Goal: Transaction & Acquisition: Purchase product/service

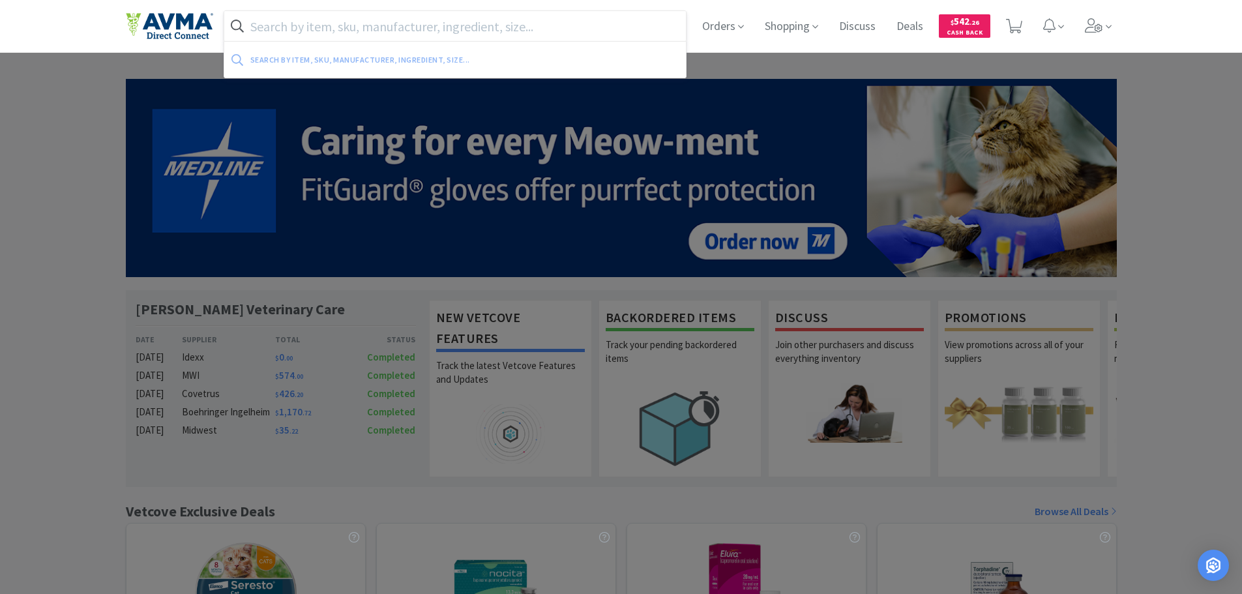
click at [436, 19] on input "text" at bounding box center [455, 26] width 462 height 30
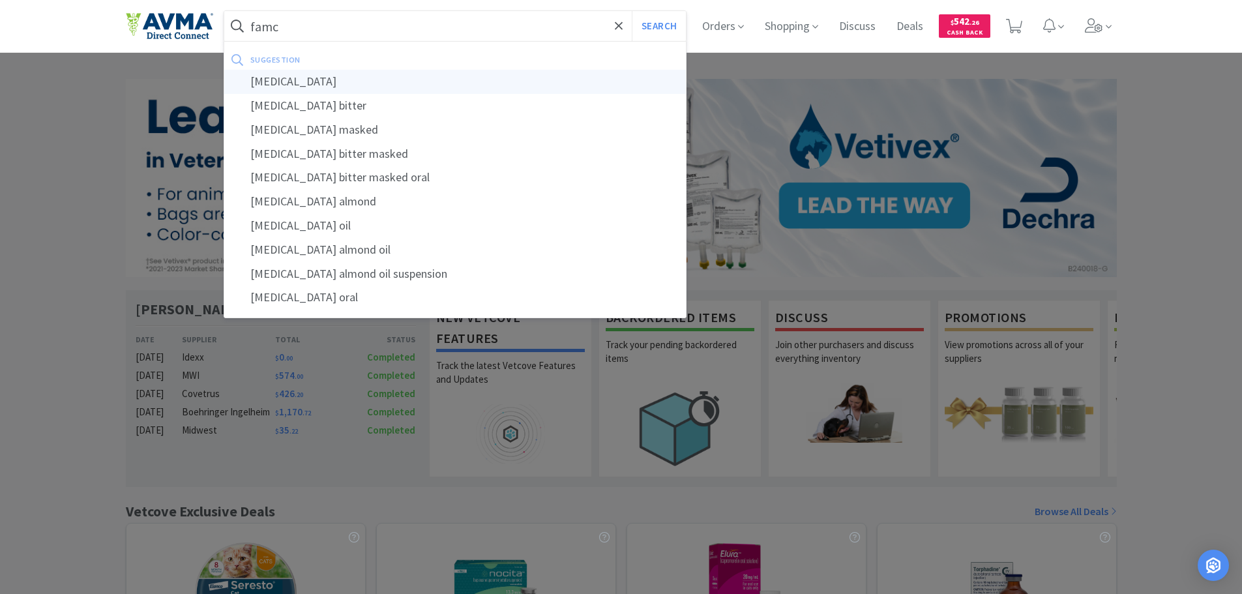
type input "[MEDICAL_DATA]"
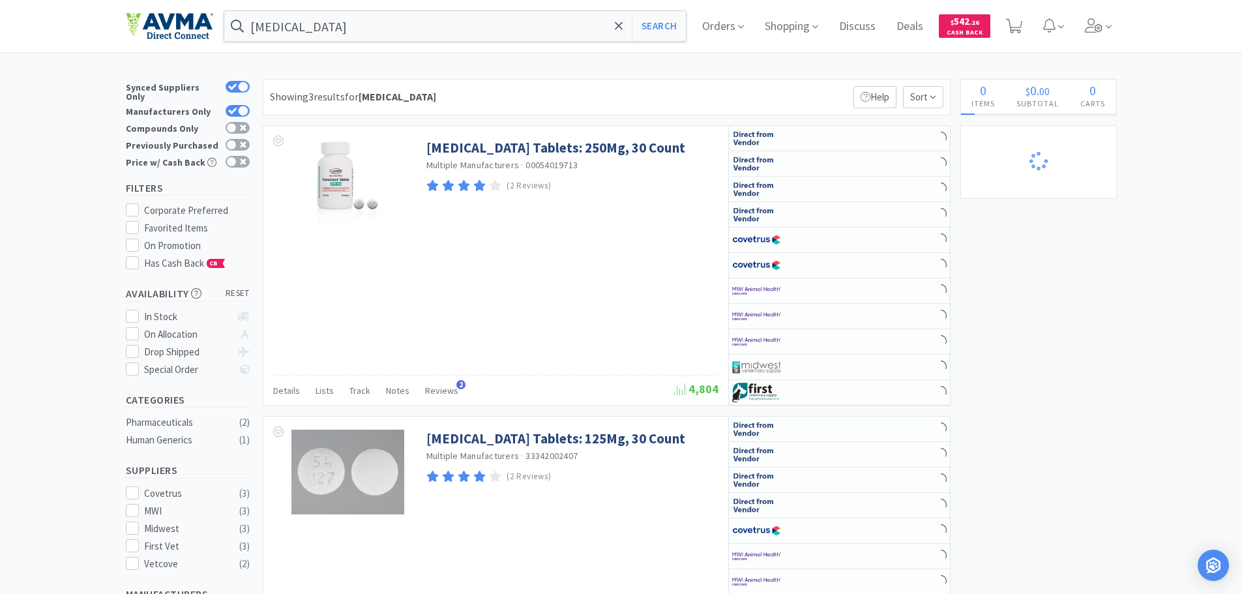
select select "1"
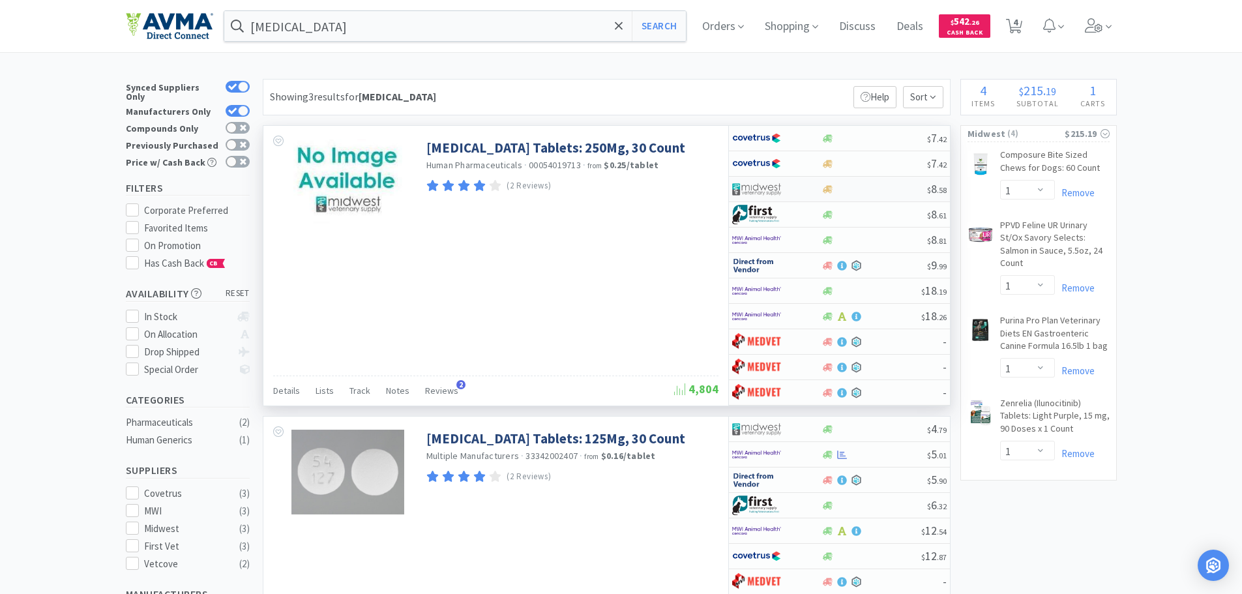
click at [863, 190] on div at bounding box center [875, 190] width 106 height 10
select select "1"
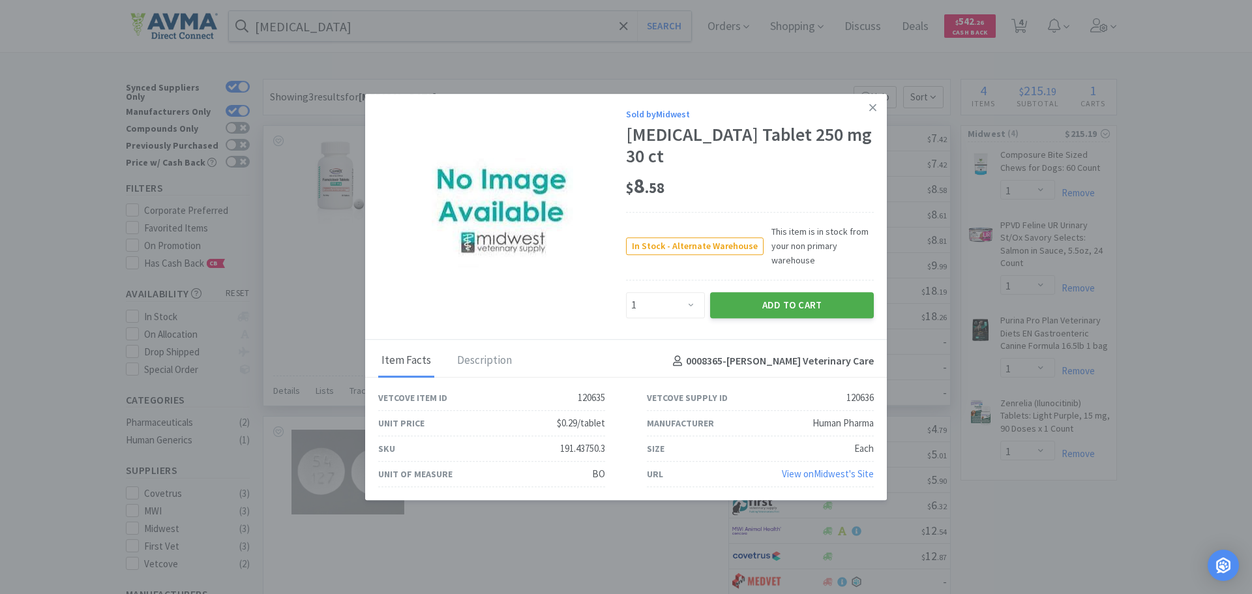
click at [771, 295] on button "Add to Cart" at bounding box center [792, 305] width 164 height 26
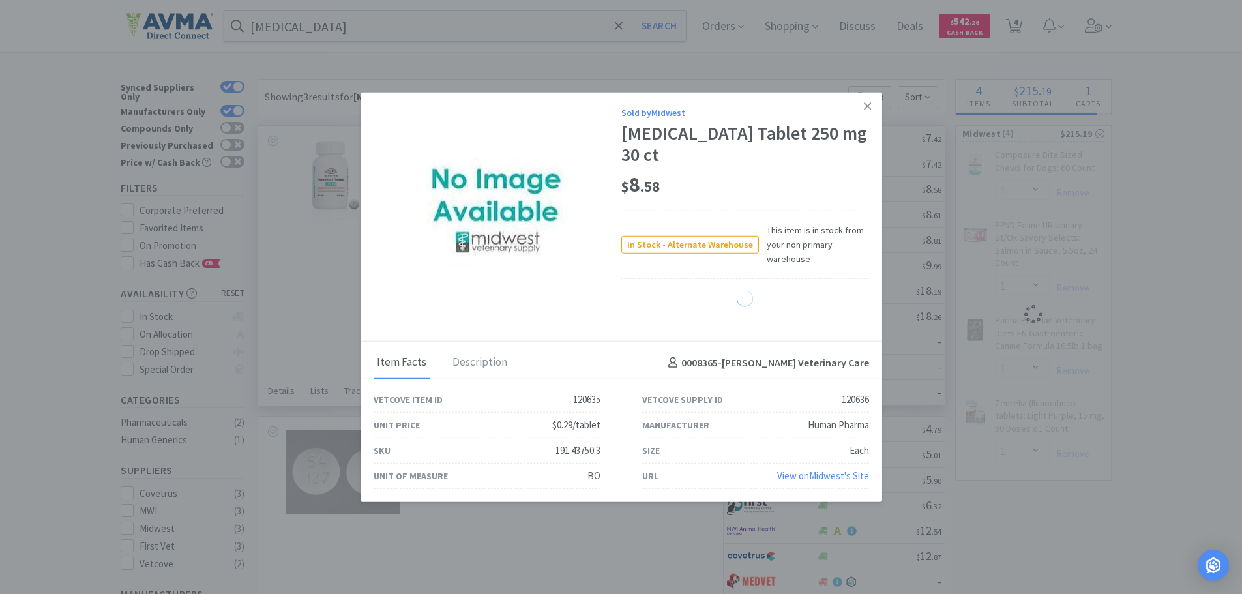
select select "1"
